Goal: Transaction & Acquisition: Purchase product/service

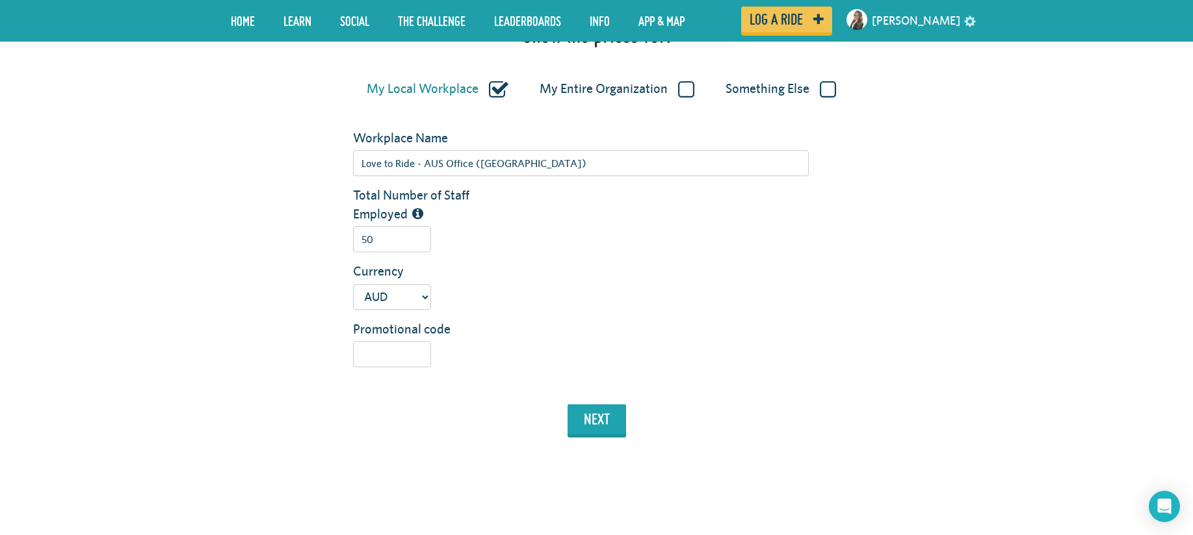
type input "50"
click at [381, 359] on input "Promotional code" at bounding box center [392, 354] width 78 height 26
type input "RACV"
click at [598, 423] on button "next" at bounding box center [597, 419] width 59 height 30
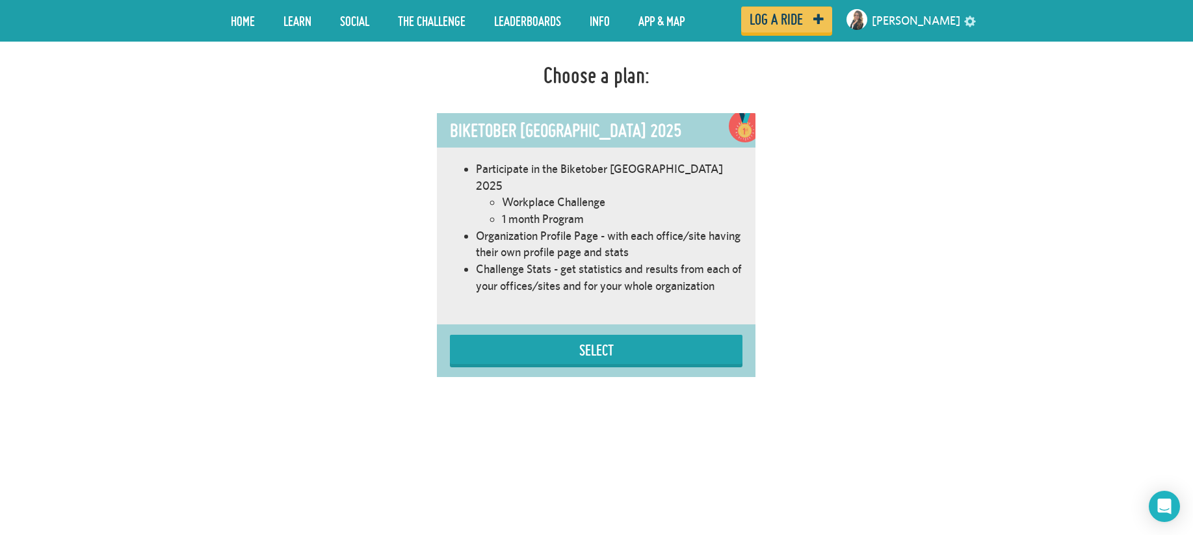
scroll to position [744, 0]
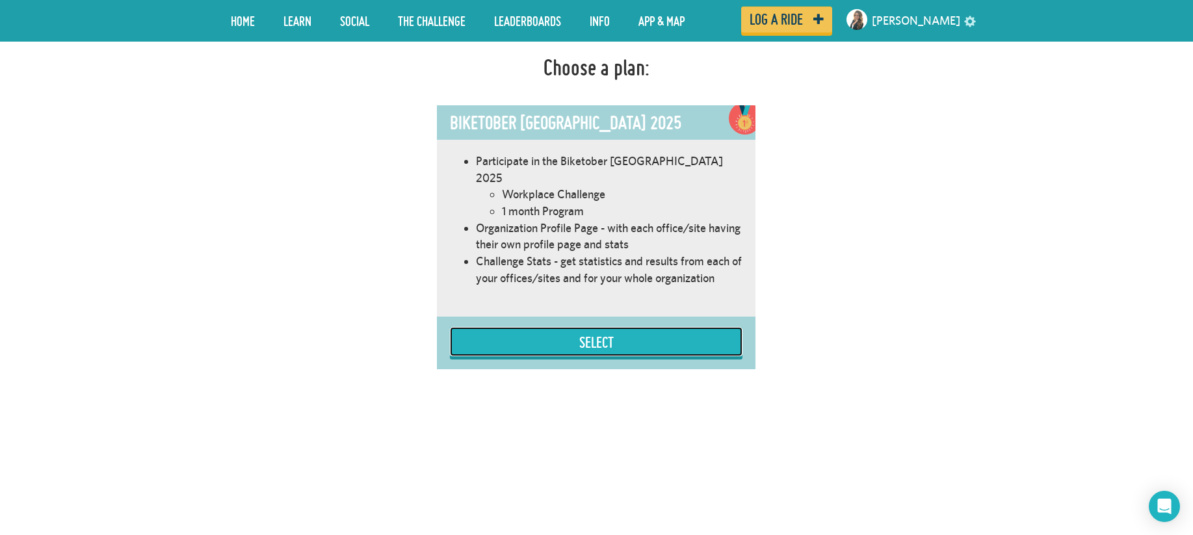
click at [626, 334] on button "Select" at bounding box center [596, 341] width 293 height 29
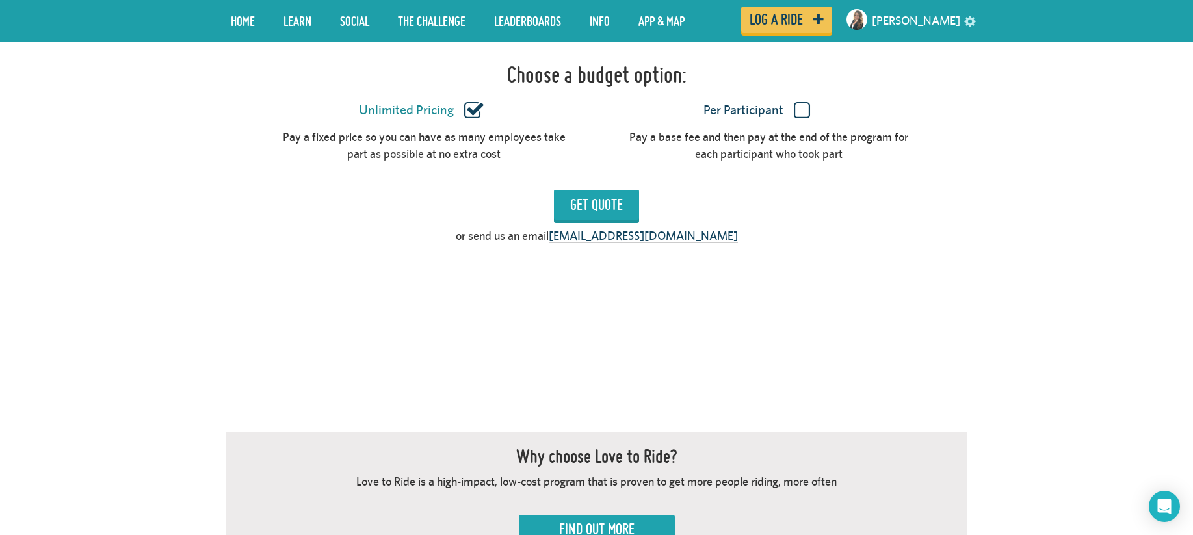
scroll to position [1144, 0]
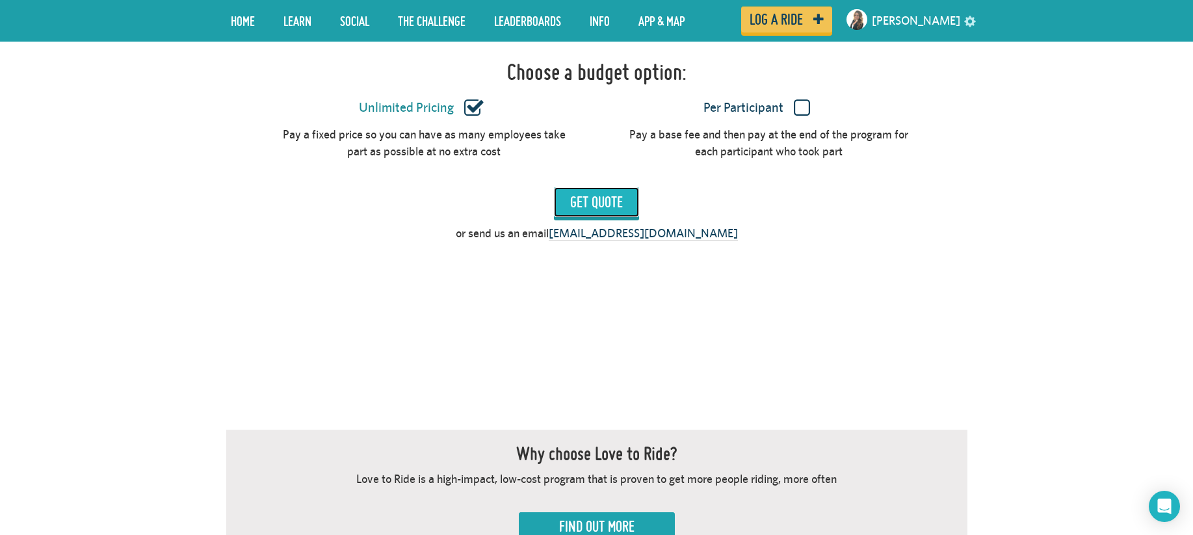
click at [579, 194] on input "Get Quote" at bounding box center [596, 202] width 85 height 30
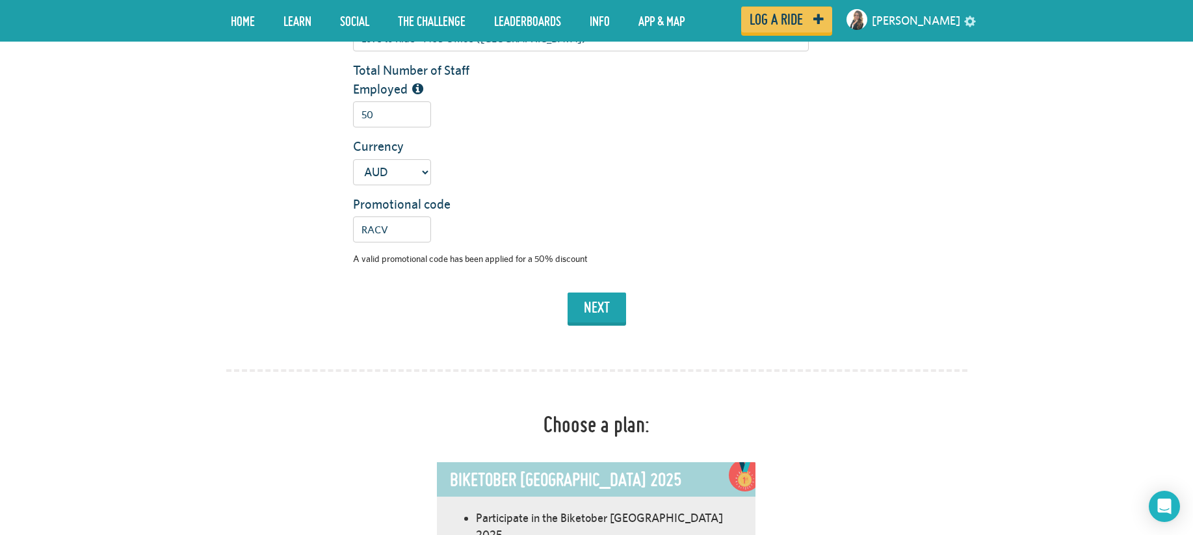
scroll to position [392, 0]
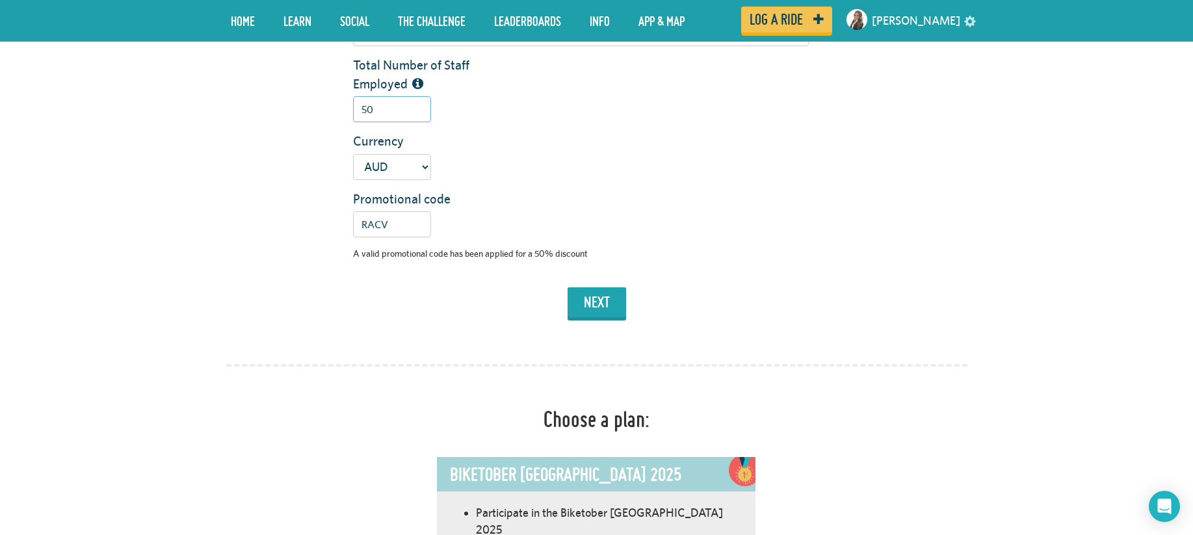
drag, startPoint x: 372, startPoint y: 111, endPoint x: 344, endPoint y: 108, distance: 28.1
click at [344, 108] on div "50" at bounding box center [580, 109] width 475 height 26
type input "300"
click at [541, 176] on div "USD GBP AUD NZD EUR CAD" at bounding box center [580, 167] width 475 height 26
click at [594, 308] on button "next" at bounding box center [597, 302] width 59 height 30
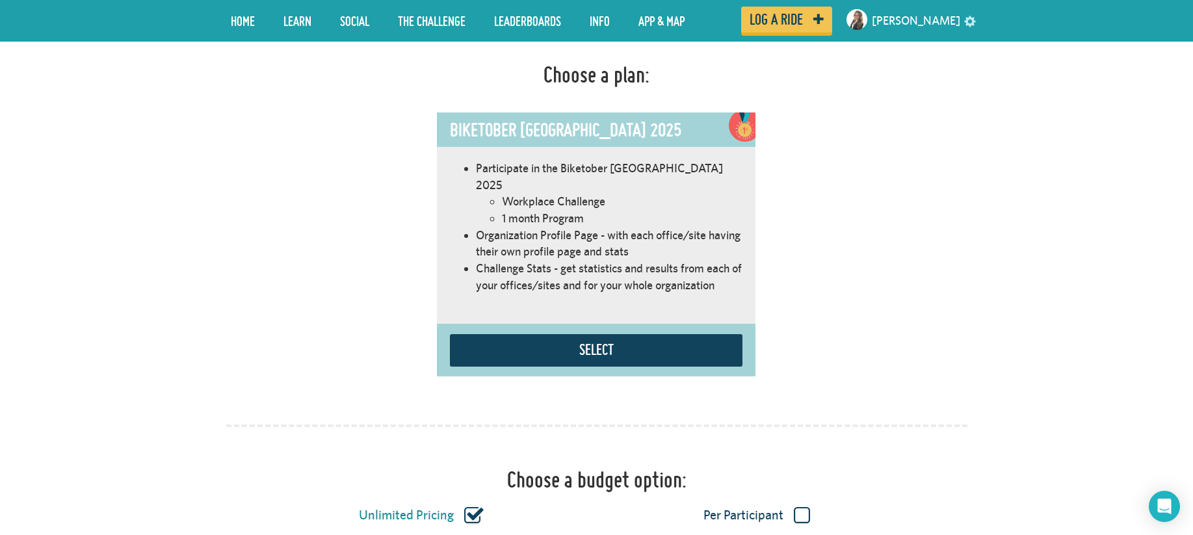
scroll to position [757, 0]
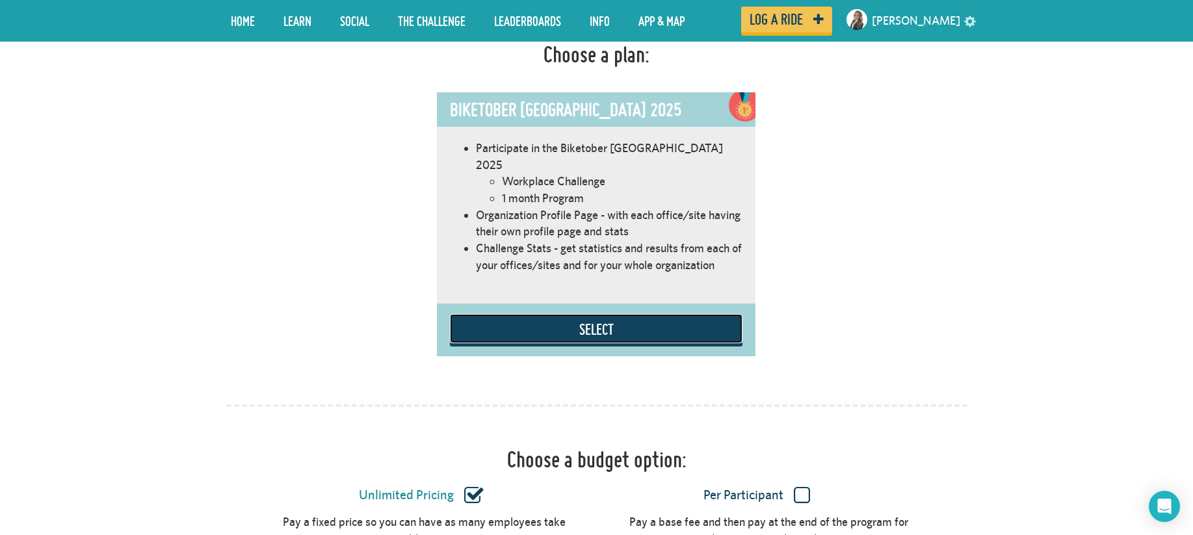
click at [603, 320] on button "Select" at bounding box center [596, 328] width 293 height 29
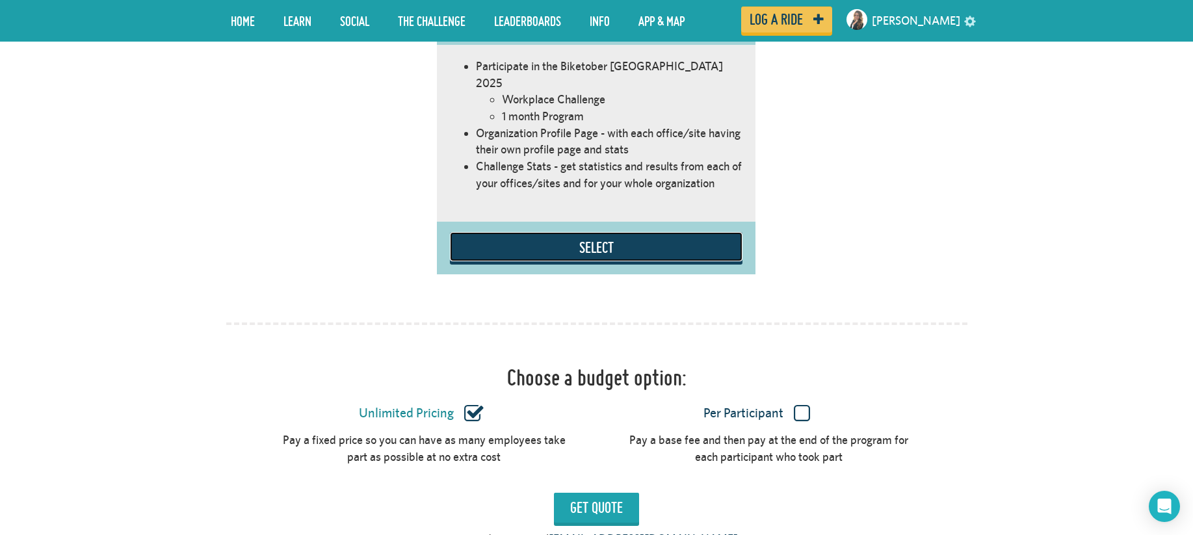
scroll to position [838, 0]
click at [806, 406] on label "Per Participant" at bounding box center [757, 414] width 298 height 17
click at [0, 0] on input "Per Participant" at bounding box center [0, 0] width 0 height 0
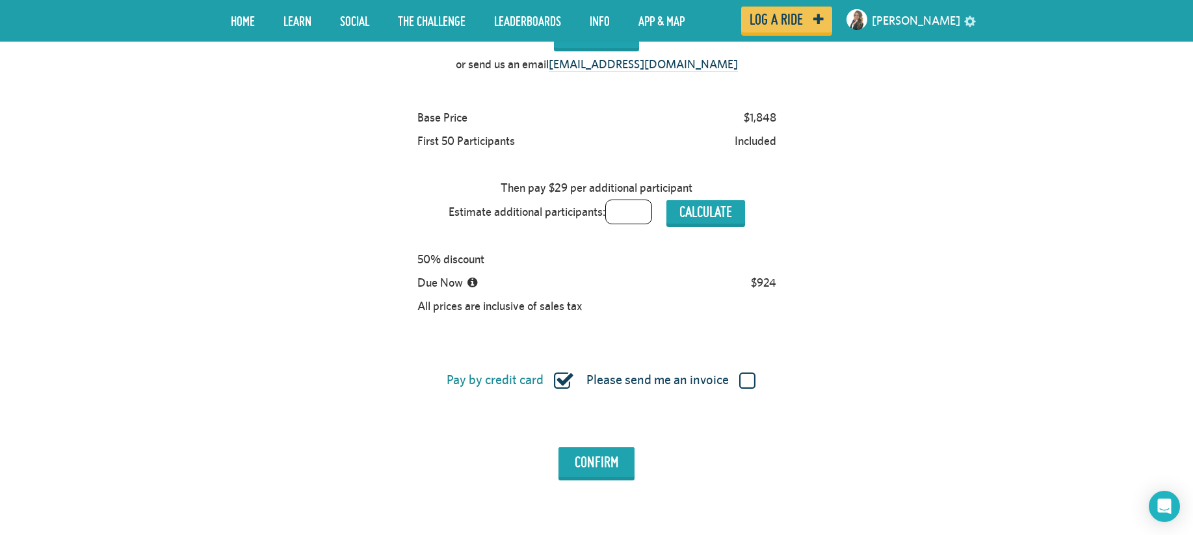
scroll to position [1313, 0]
click at [475, 278] on icon at bounding box center [473, 284] width 10 height 12
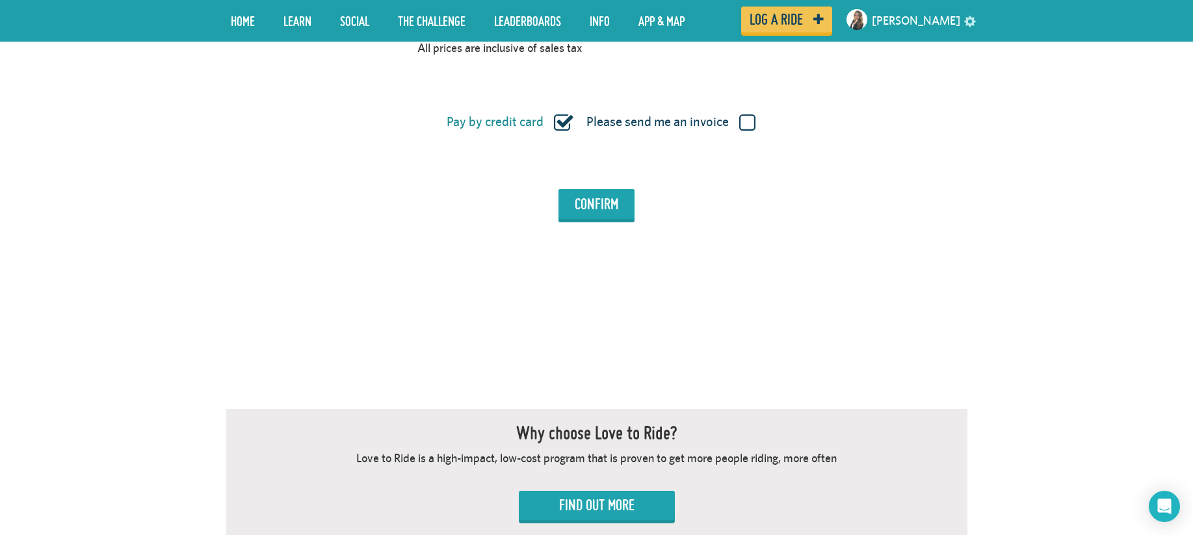
scroll to position [1526, 0]
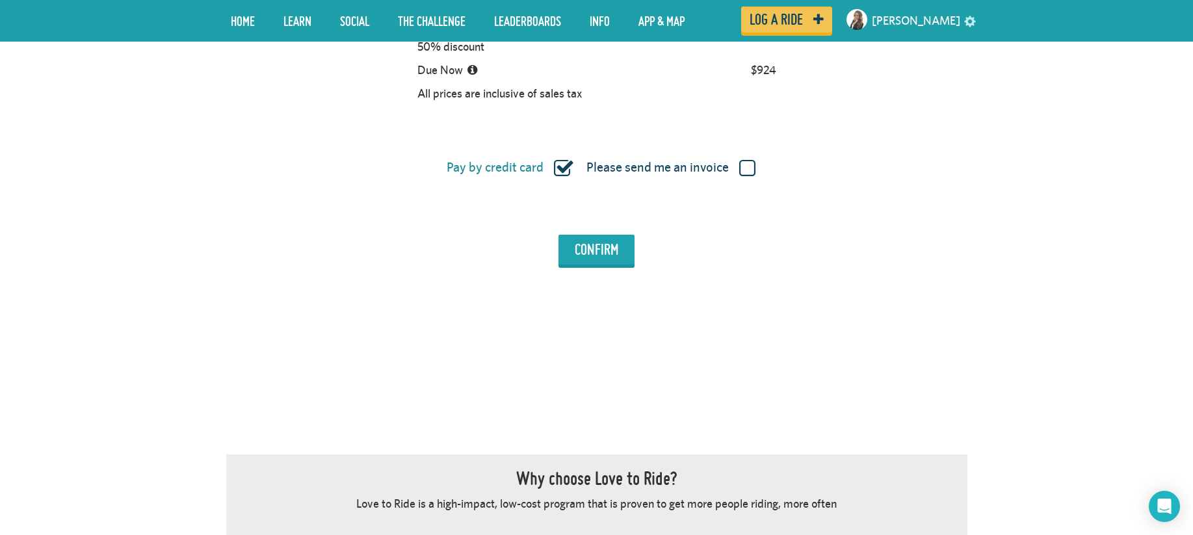
click at [739, 159] on label "Please send me an invoice" at bounding box center [670, 167] width 169 height 17
click at [0, 0] on input "Please send me an invoice" at bounding box center [0, 0] width 0 height 0
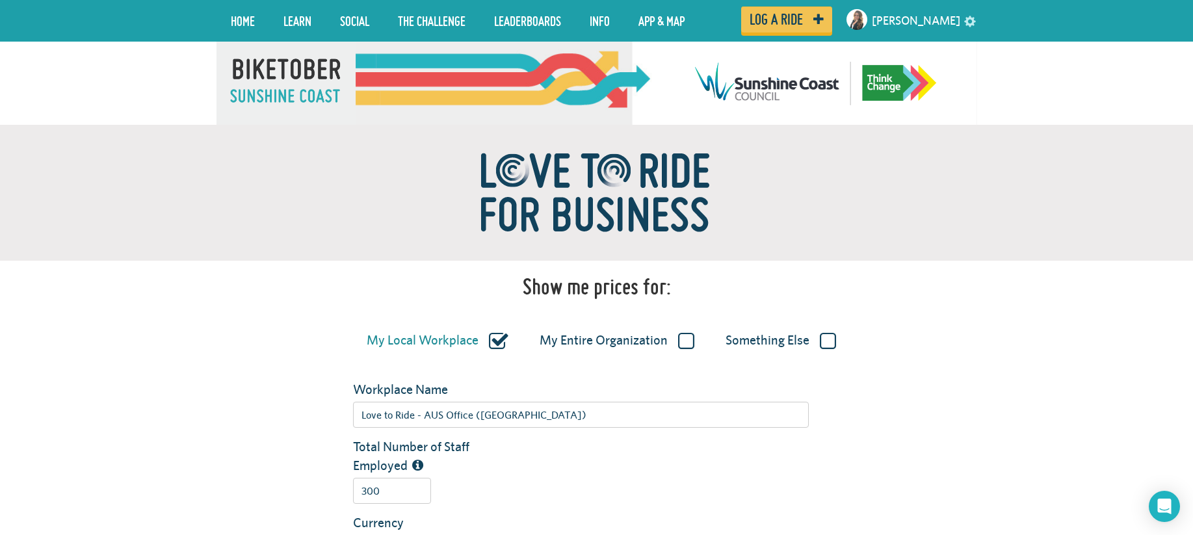
scroll to position [0, 0]
